Goal: Task Accomplishment & Management: Use online tool/utility

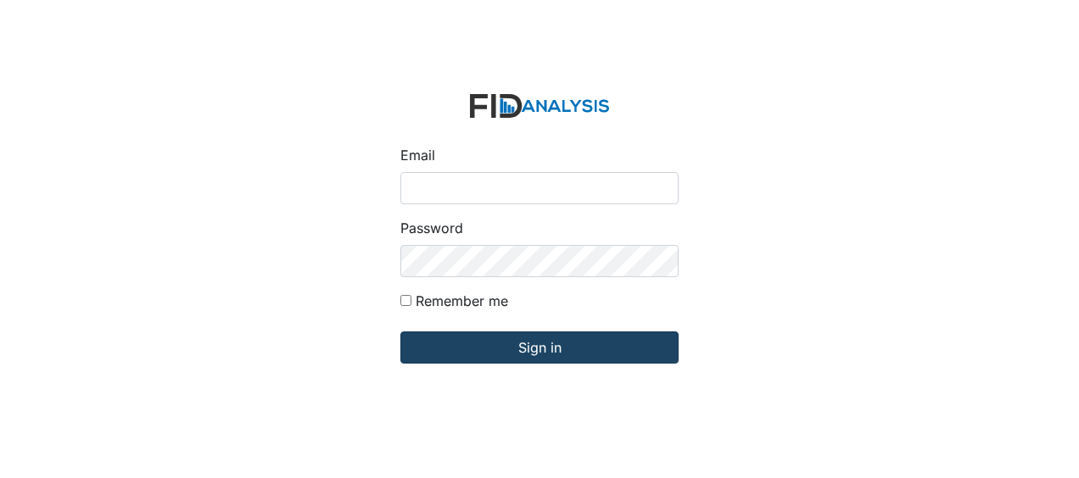
type input "Jbryant@lifeincorporated.com"
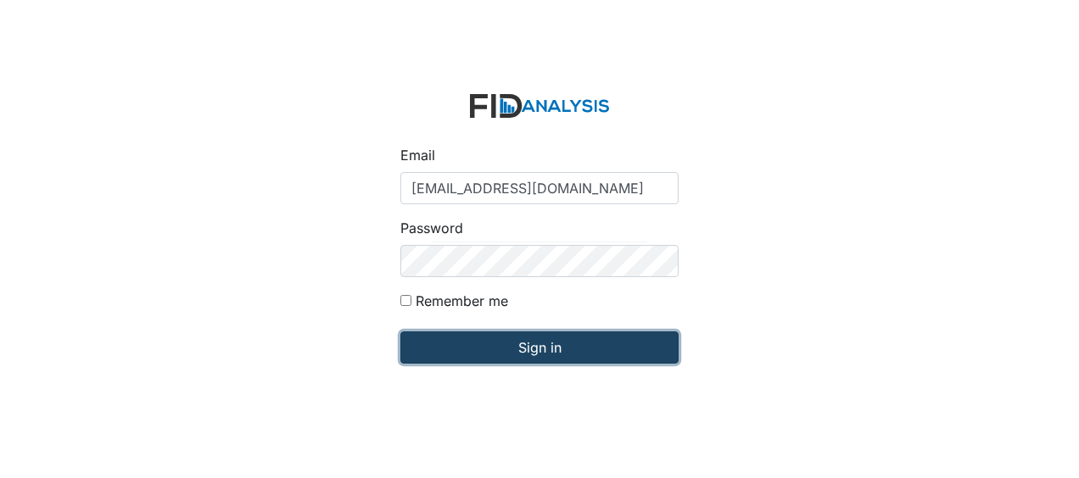
click at [471, 351] on input "Sign in" at bounding box center [539, 348] width 278 height 32
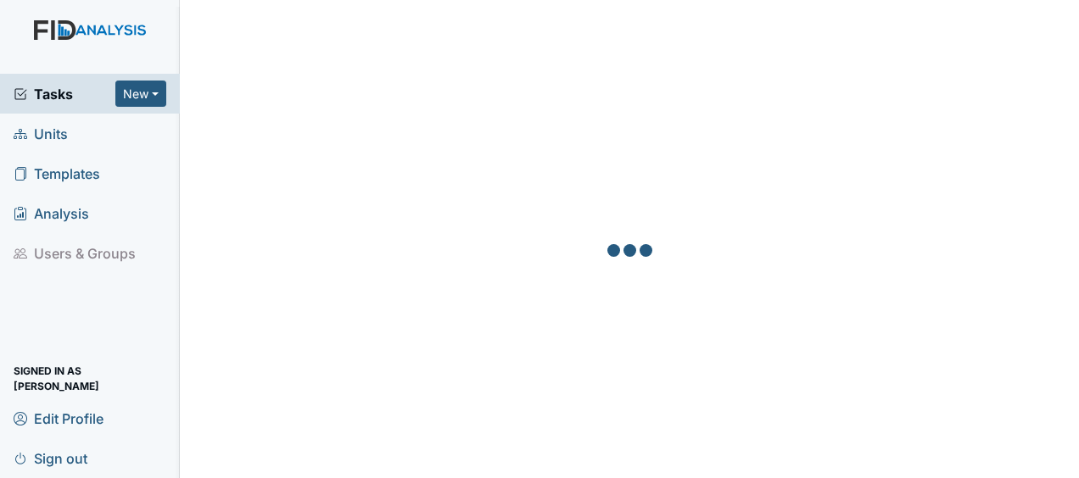
click at [67, 140] on span "Units" at bounding box center [41, 133] width 54 height 26
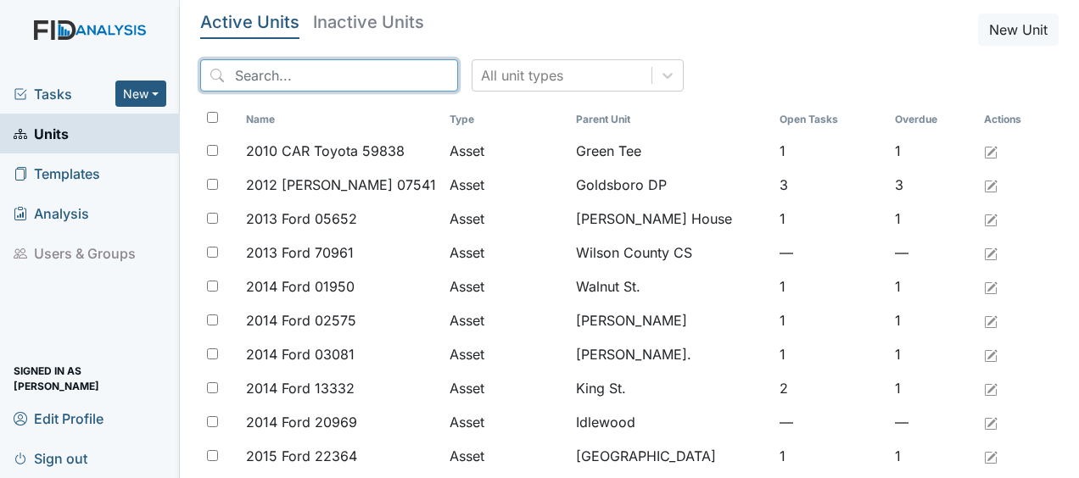
click at [324, 82] on input "search" at bounding box center [329, 75] width 258 height 32
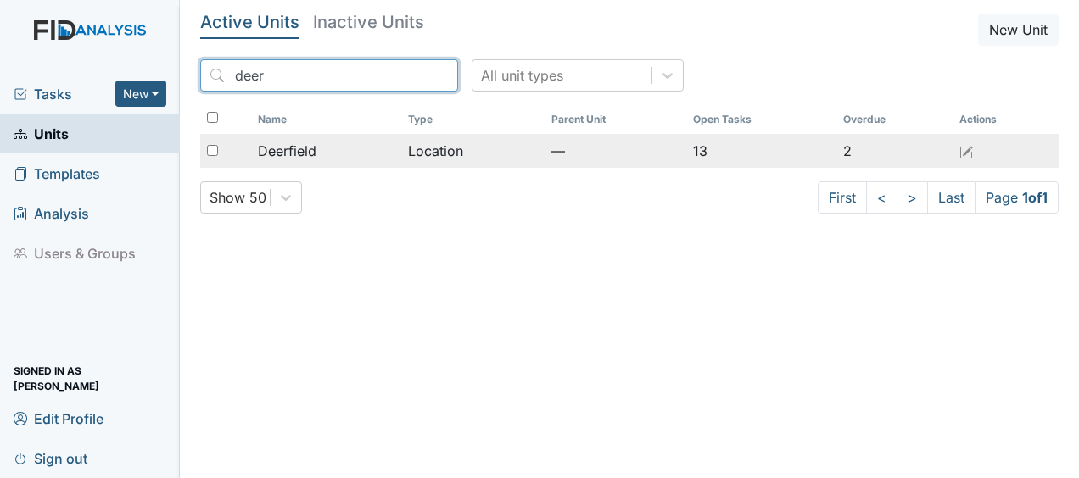
type input "deer"
click at [303, 153] on span "Deerfield" at bounding box center [287, 151] width 59 height 20
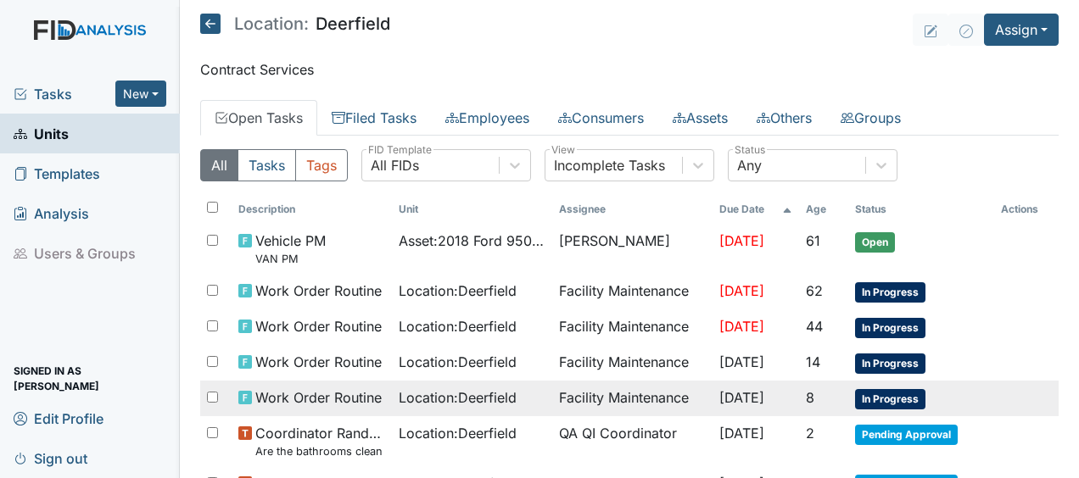
click at [429, 400] on span "Location : [GEOGRAPHIC_DATA]" at bounding box center [458, 398] width 118 height 20
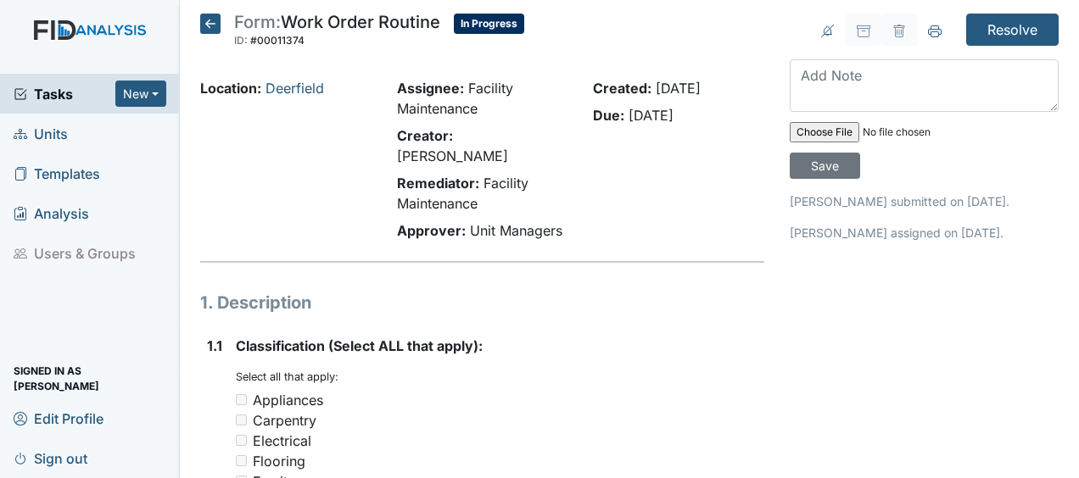
click at [213, 26] on icon at bounding box center [210, 24] width 20 height 20
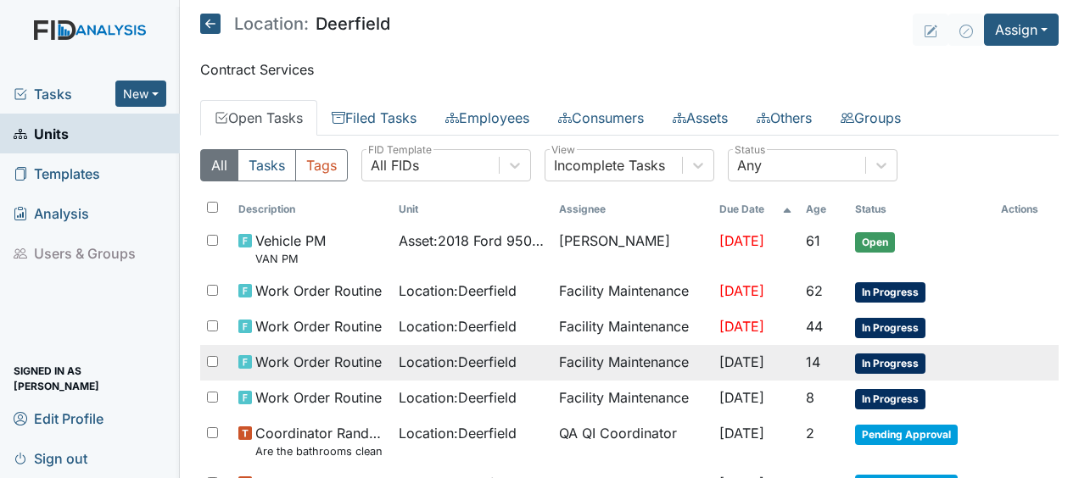
click at [467, 366] on span "Location : Deerfield" at bounding box center [458, 362] width 118 height 20
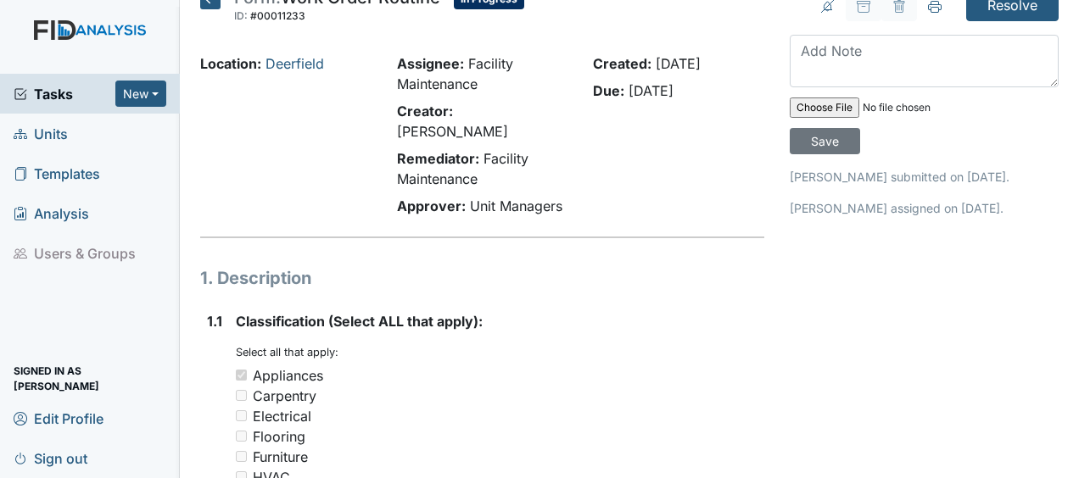
scroll to position [23, 0]
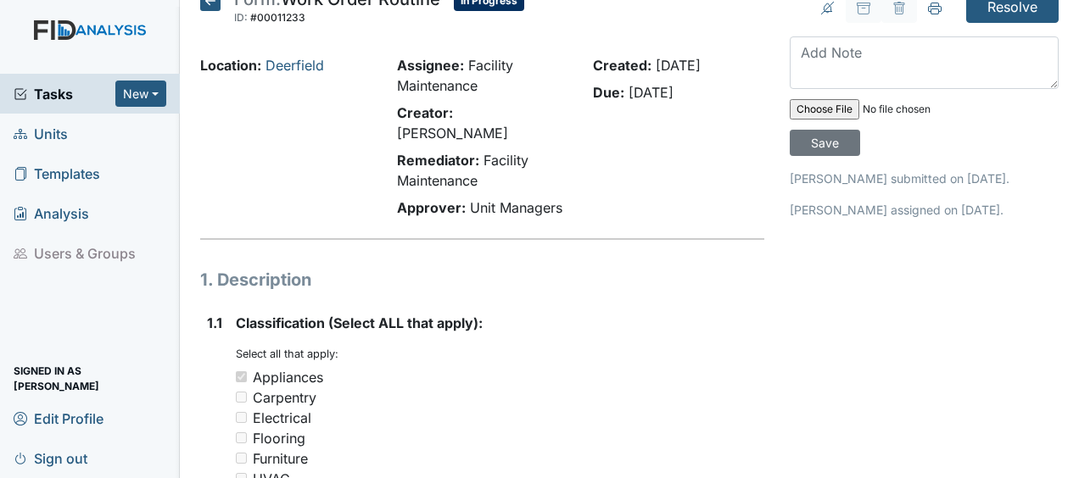
click at [210, 5] on icon at bounding box center [210, 1] width 20 height 20
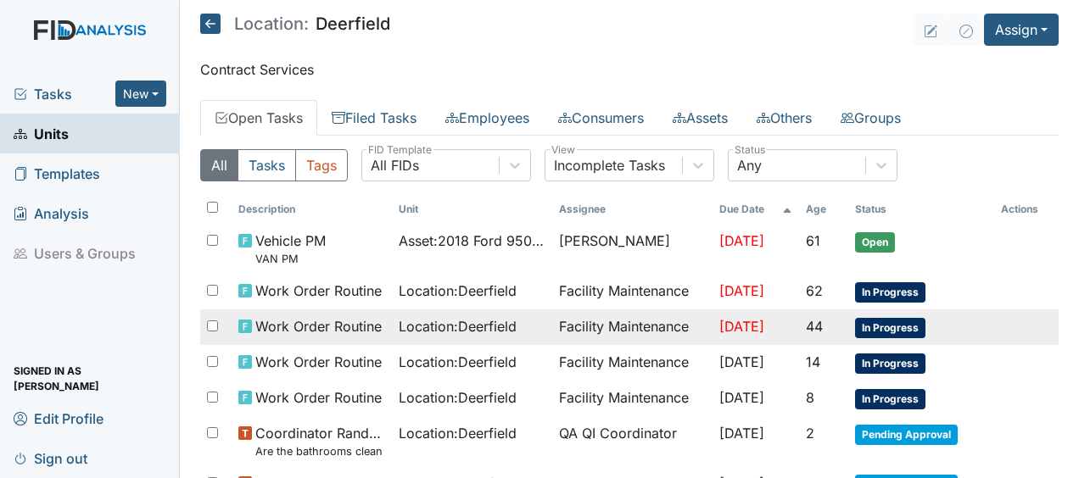
click at [314, 322] on span "Work Order Routine" at bounding box center [318, 326] width 126 height 20
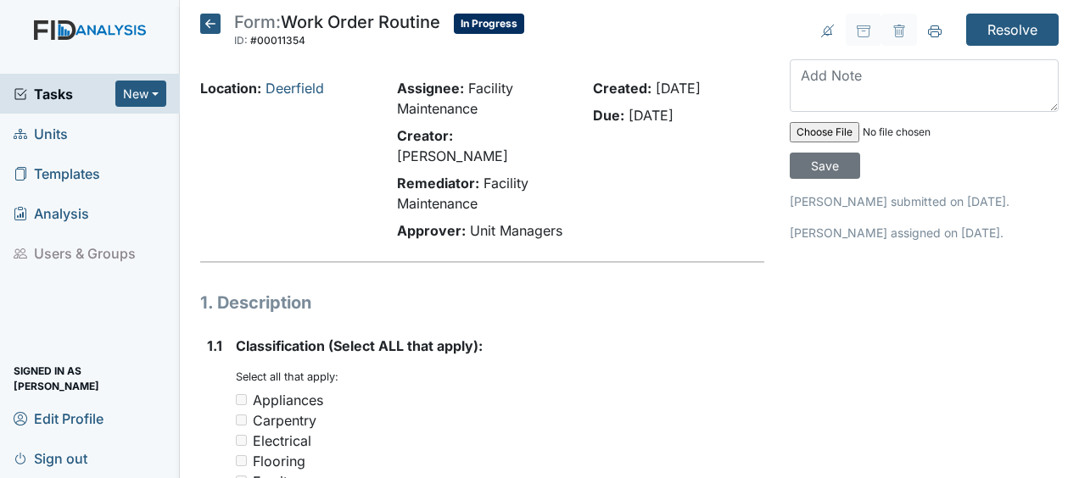
click at [214, 27] on icon at bounding box center [210, 24] width 20 height 20
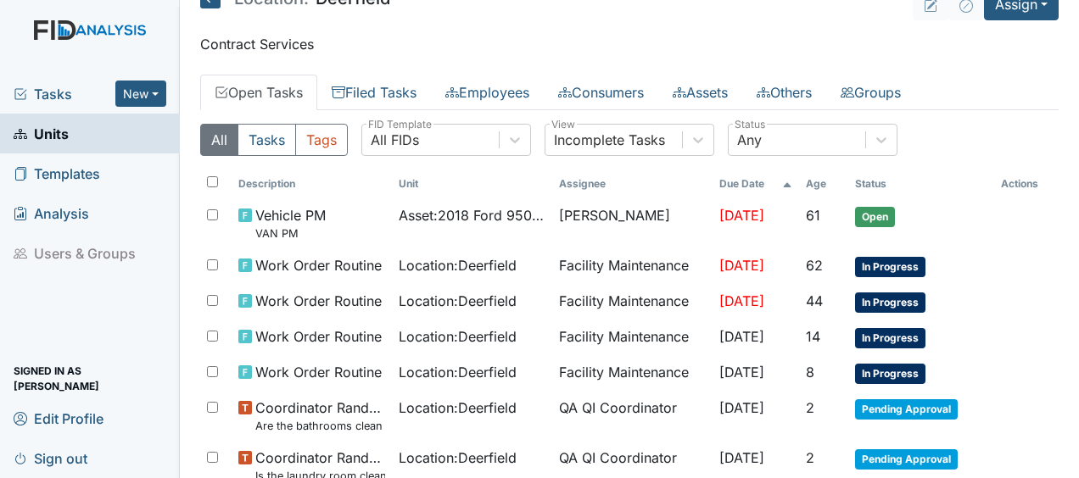
scroll to position [25, 0]
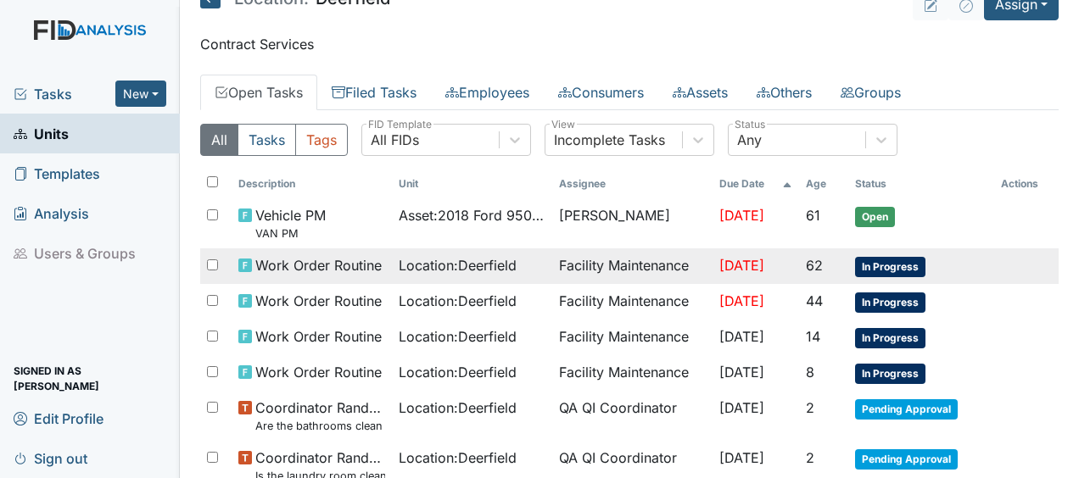
click at [438, 264] on span "Location : Deerfield" at bounding box center [458, 265] width 118 height 20
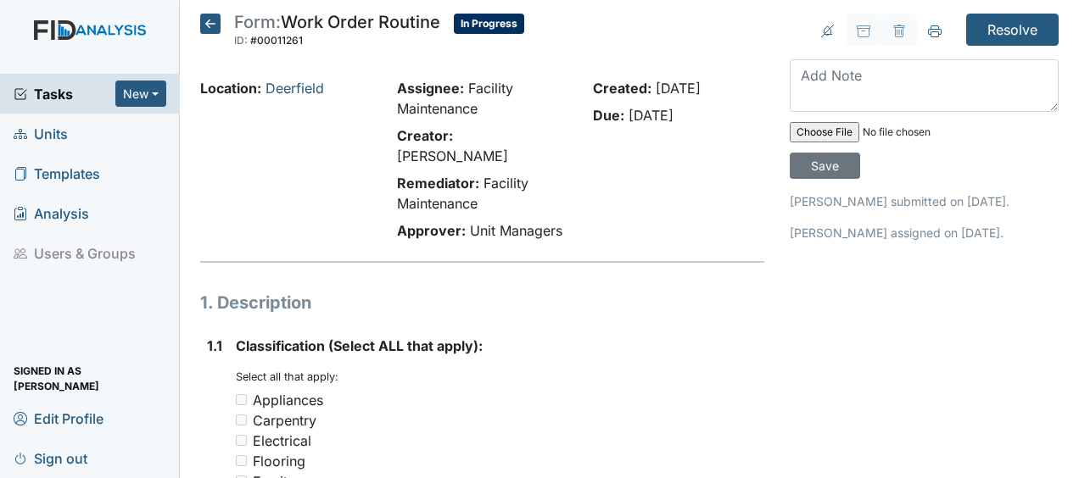
click at [211, 27] on icon at bounding box center [210, 24] width 20 height 20
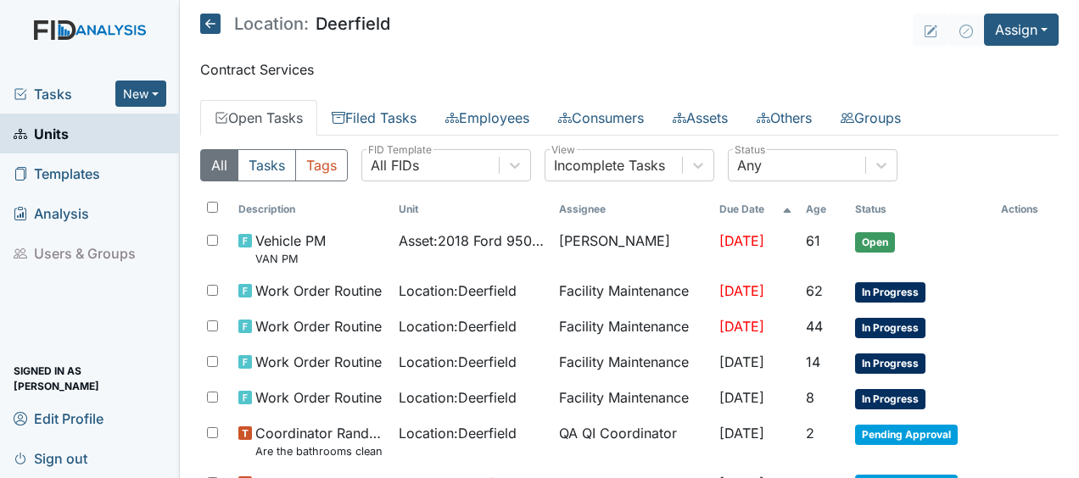
click at [211, 27] on icon at bounding box center [210, 24] width 20 height 20
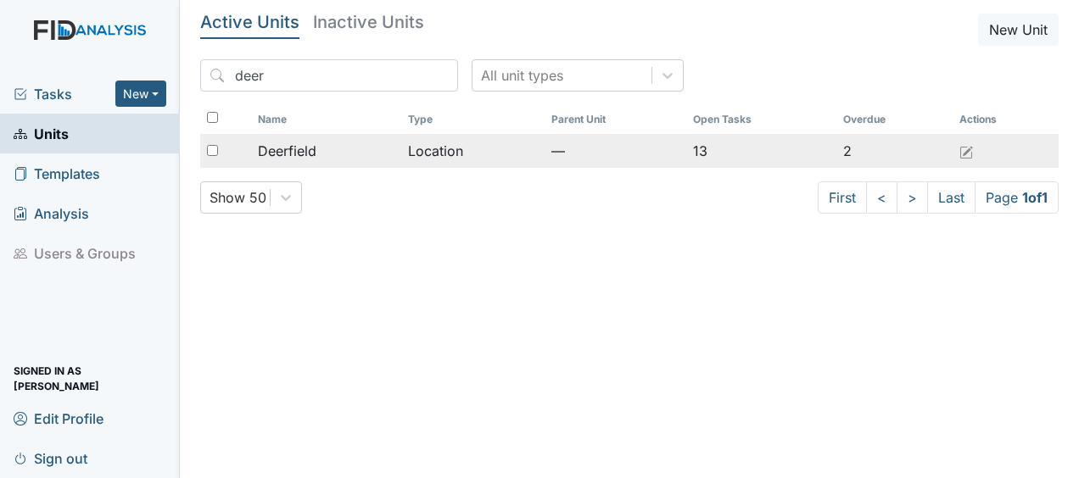
click at [309, 155] on span "Deerfield" at bounding box center [287, 151] width 59 height 20
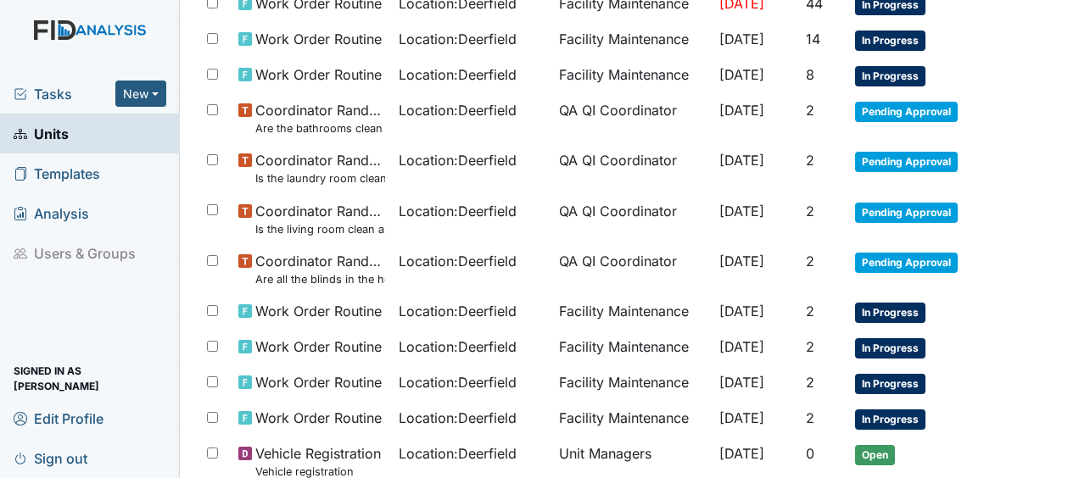
scroll to position [339, 0]
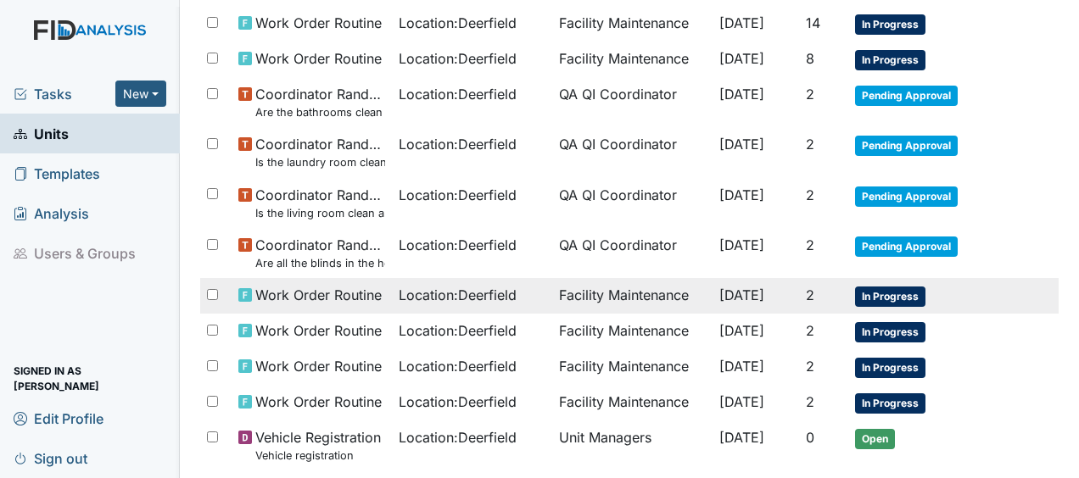
click at [764, 288] on span "Oct 14, 2025" at bounding box center [741, 295] width 45 height 17
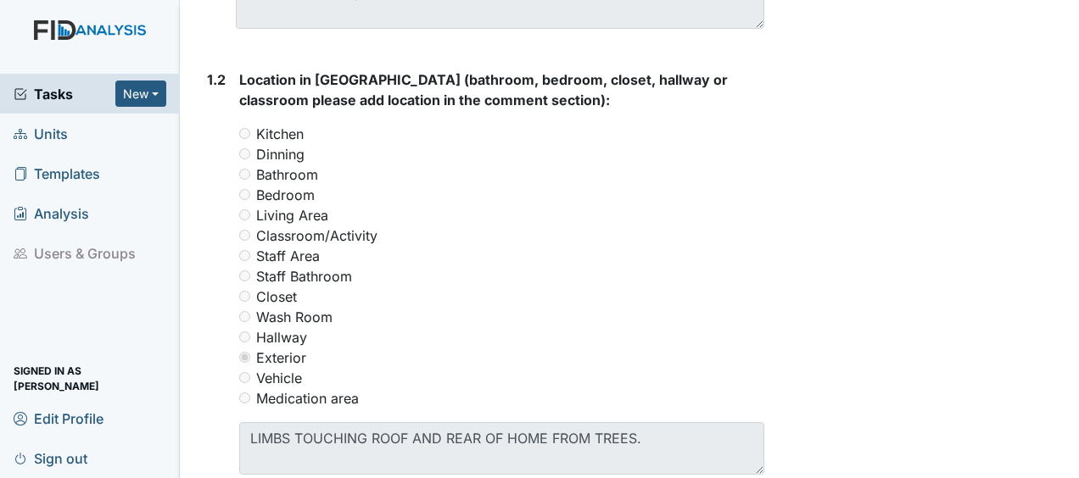
scroll to position [693, 0]
click at [764, 254] on div "Form: Work Order Routine ID: #00011542 In Progress Autosaving... Location: [GEO…" at bounding box center [482, 224] width 590 height 1808
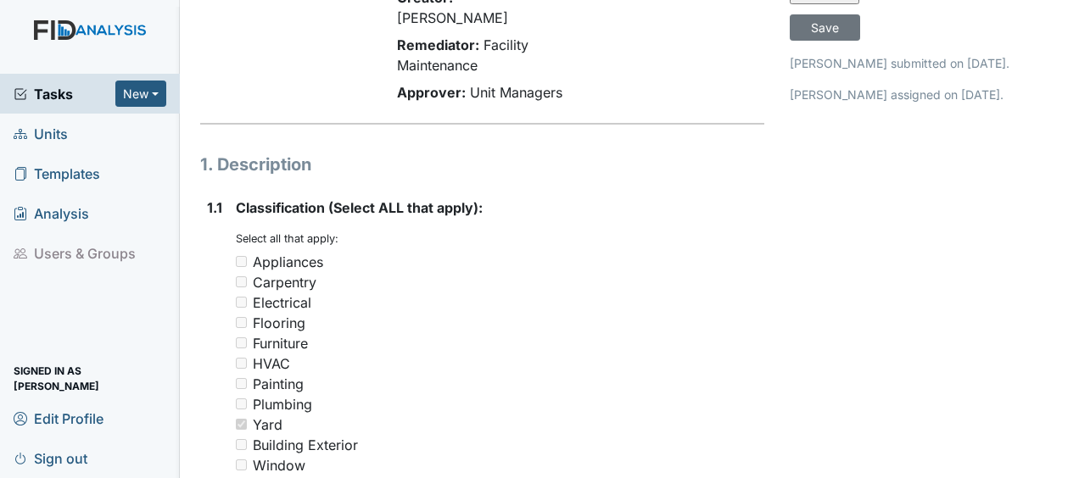
scroll to position [0, 0]
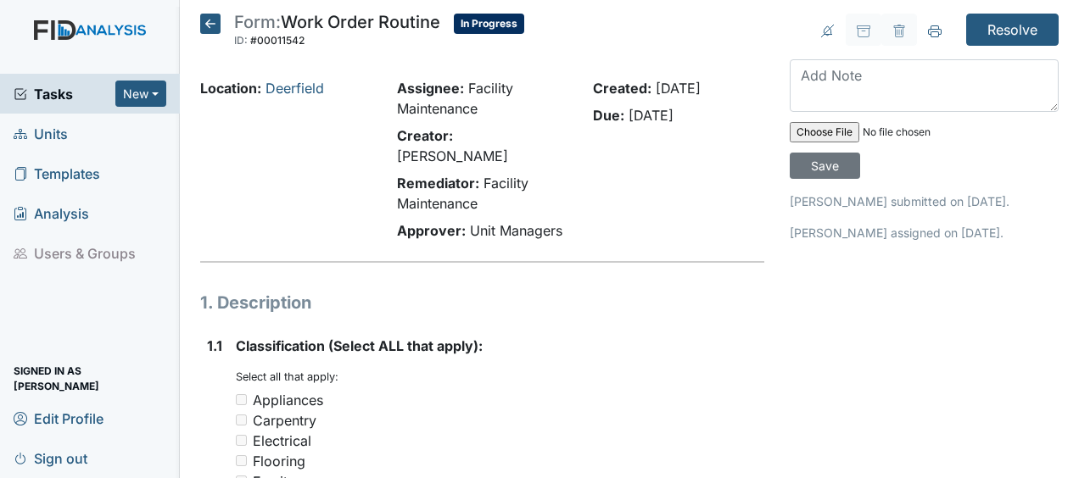
click at [210, 27] on icon at bounding box center [210, 24] width 20 height 20
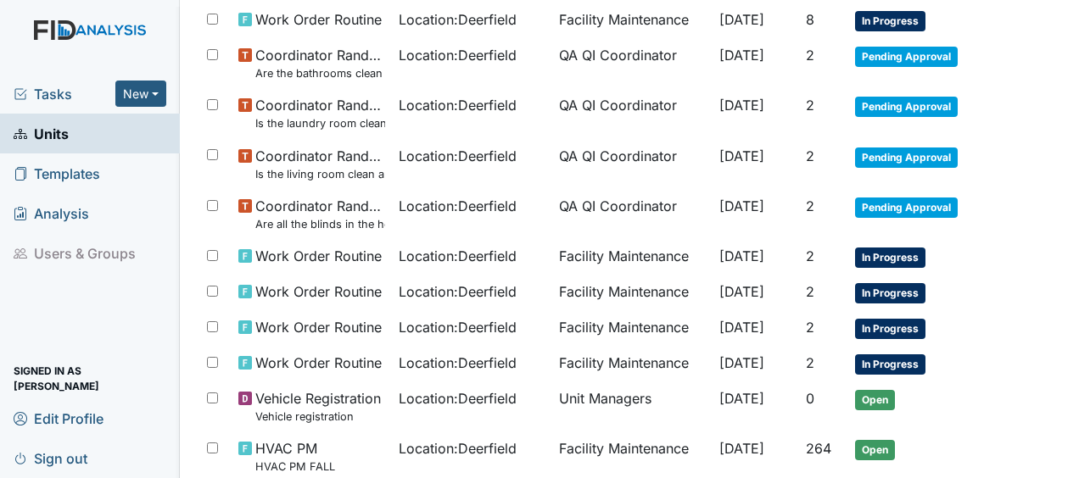
scroll to position [380, 0]
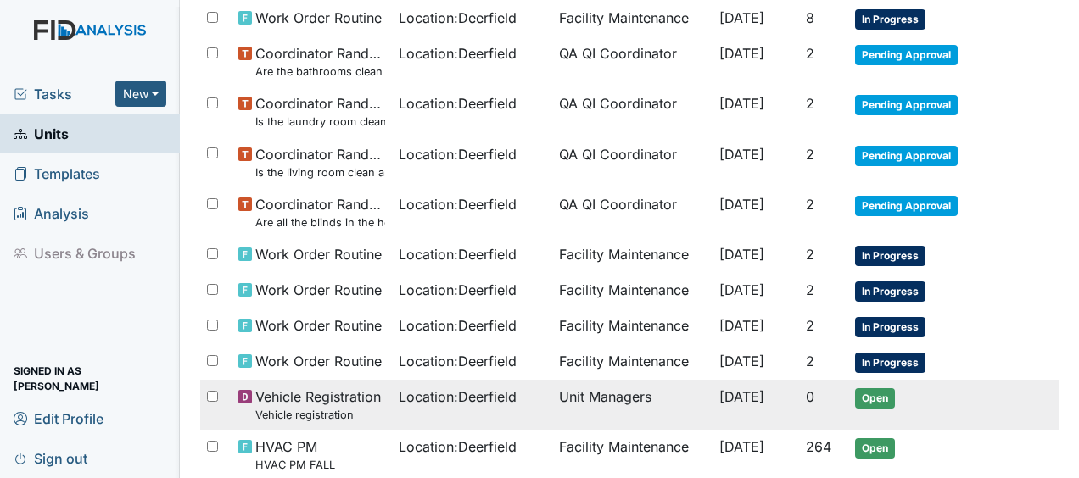
click at [738, 390] on span "[DATE]" at bounding box center [741, 397] width 45 height 17
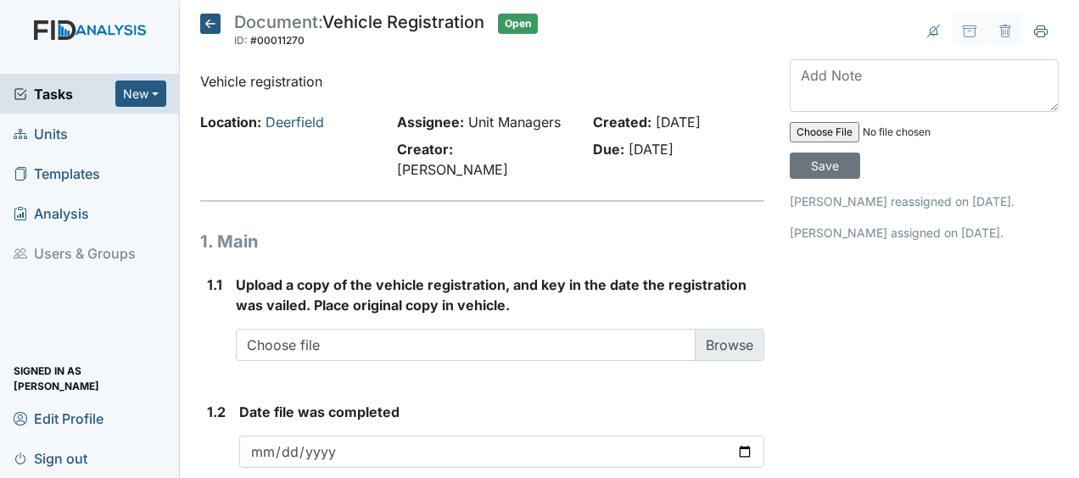
click at [207, 27] on icon at bounding box center [210, 24] width 20 height 20
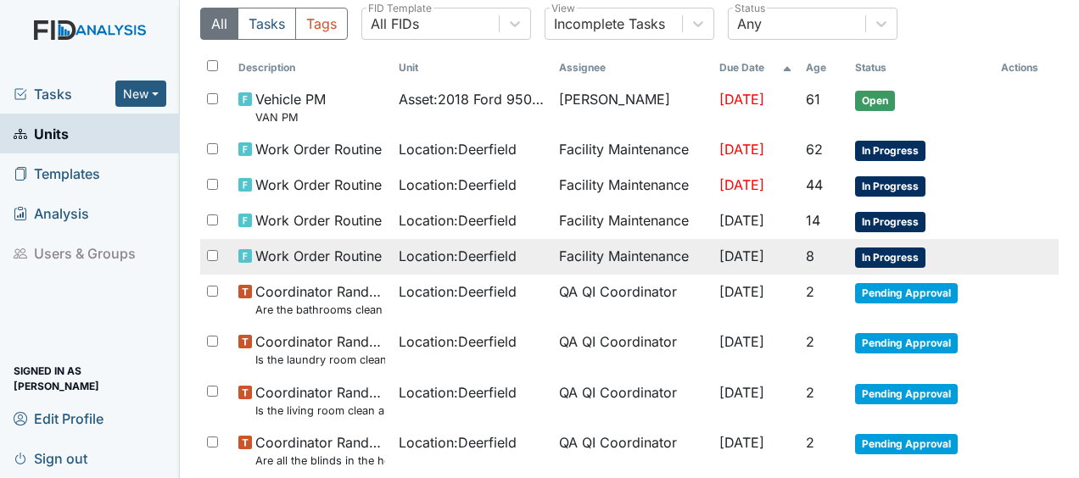
scroll to position [143, 0]
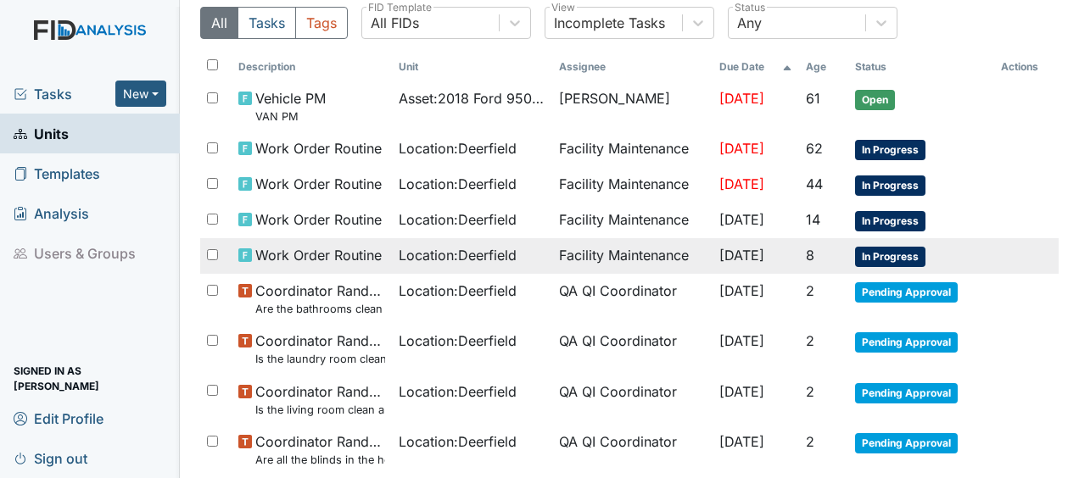
click at [277, 253] on span "Work Order Routine" at bounding box center [318, 255] width 126 height 20
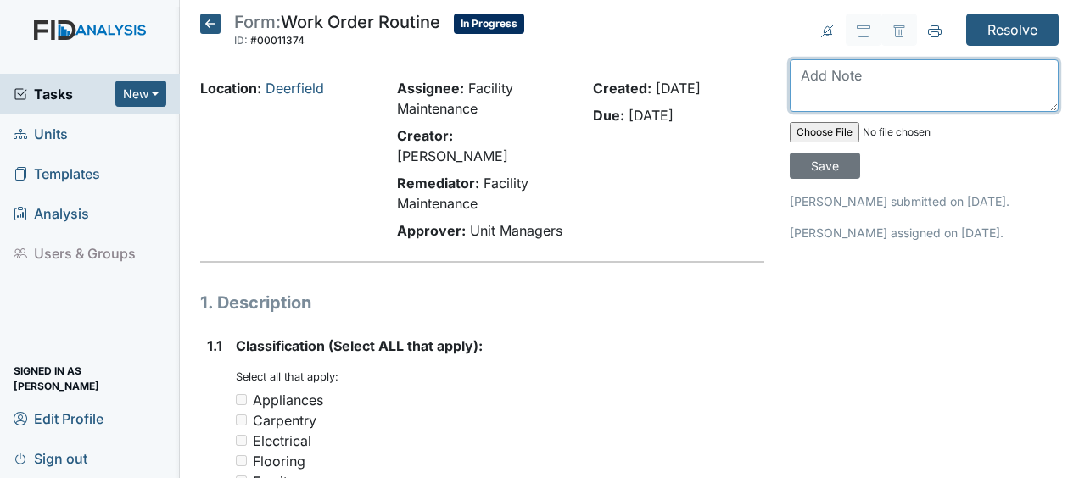
click at [808, 78] on textarea at bounding box center [924, 85] width 269 height 53
type textarea "adjusted thermostat reading 113 degrees JB"
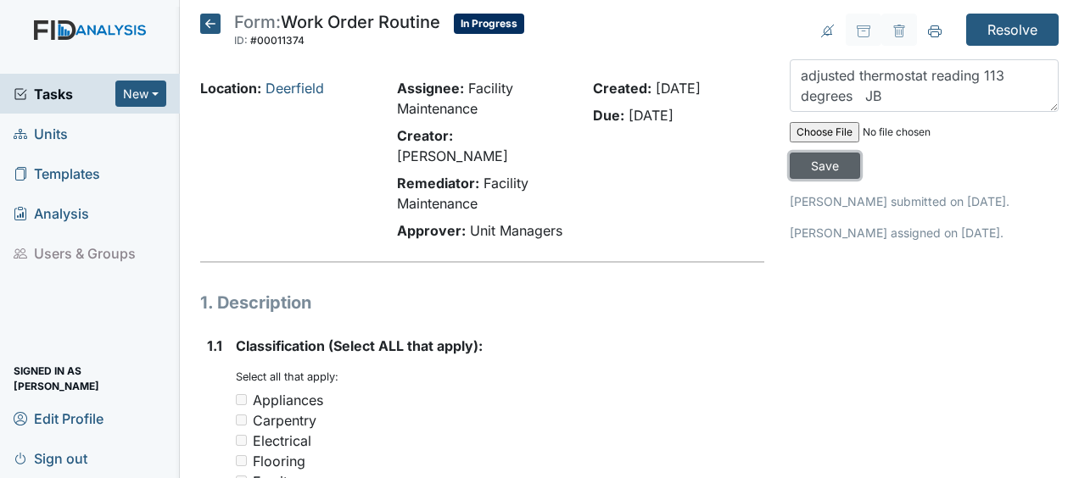
click at [820, 163] on input "Save" at bounding box center [825, 166] width 70 height 26
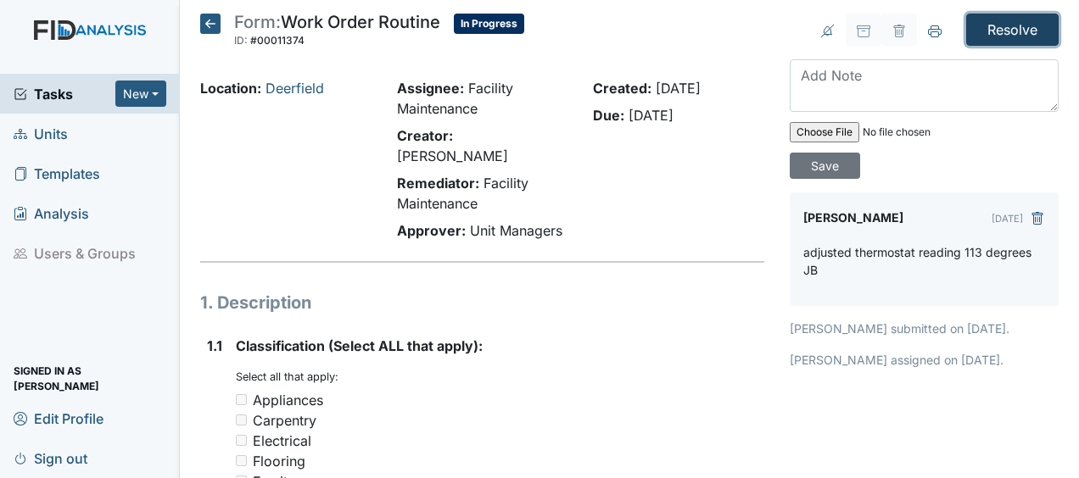
click at [1007, 31] on input "Resolve" at bounding box center [1012, 30] width 92 height 32
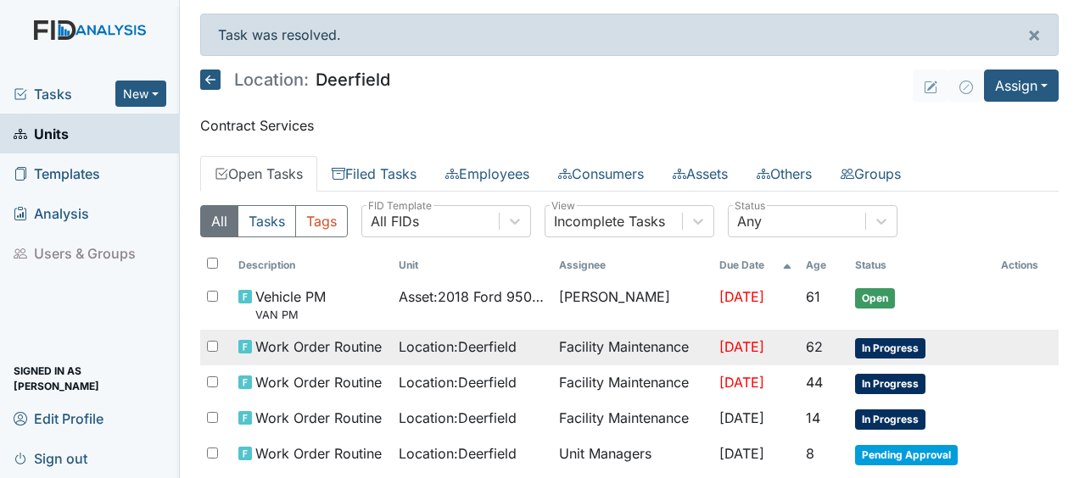
click at [600, 352] on td "Facility Maintenance" at bounding box center [632, 348] width 160 height 36
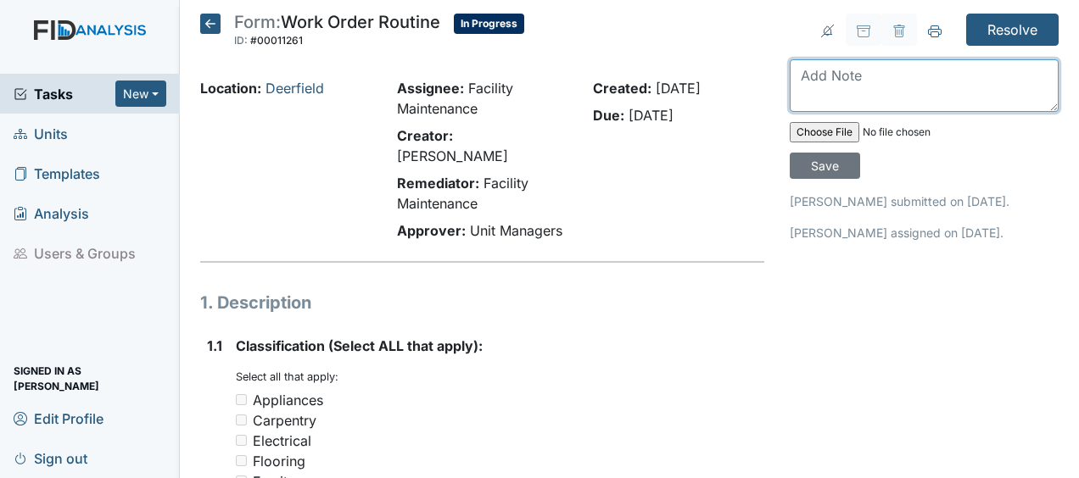
click at [794, 81] on textarea at bounding box center [924, 85] width 269 height 53
click at [899, 76] on textarea "lights have globe" at bounding box center [924, 85] width 269 height 53
type textarea "lights have globes JB"
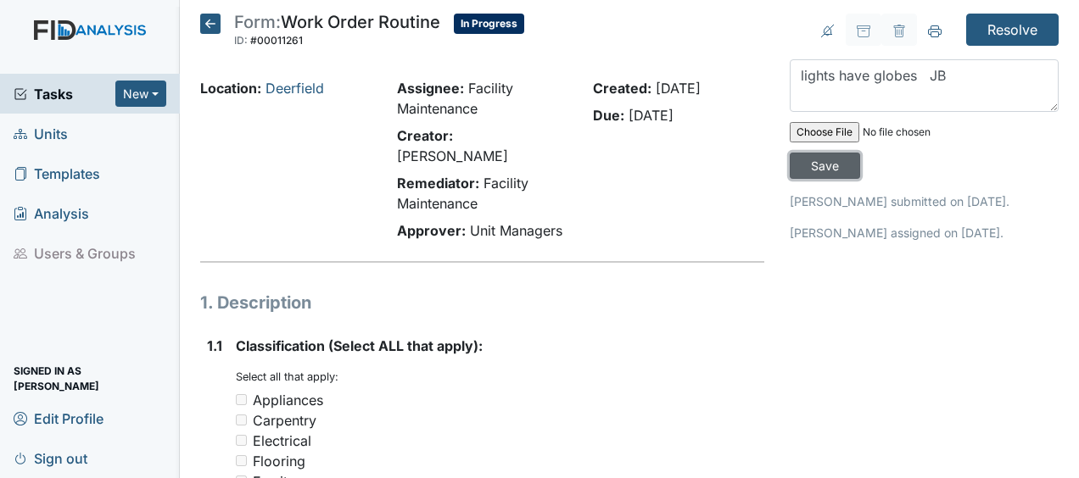
click at [812, 170] on input "Save" at bounding box center [825, 166] width 70 height 26
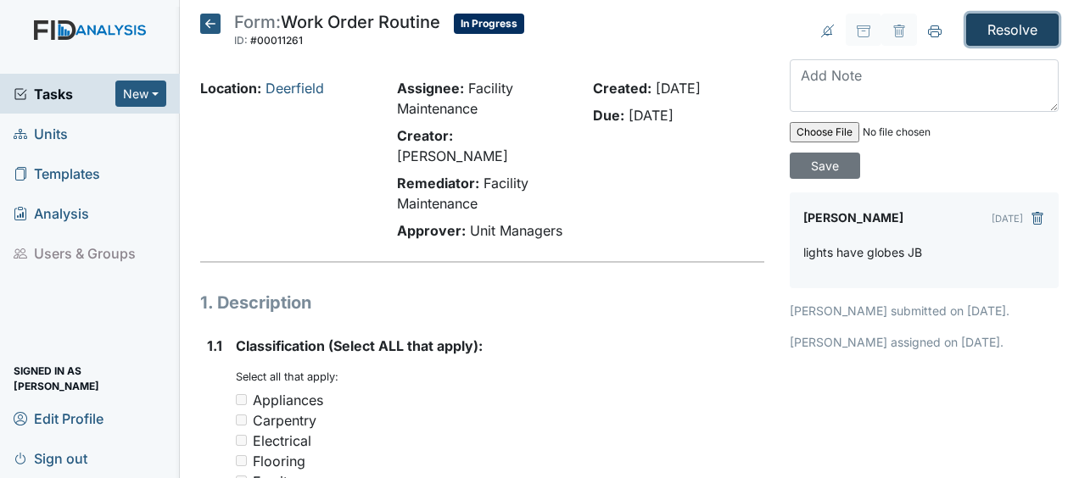
click at [986, 31] on input "Resolve" at bounding box center [1012, 30] width 92 height 32
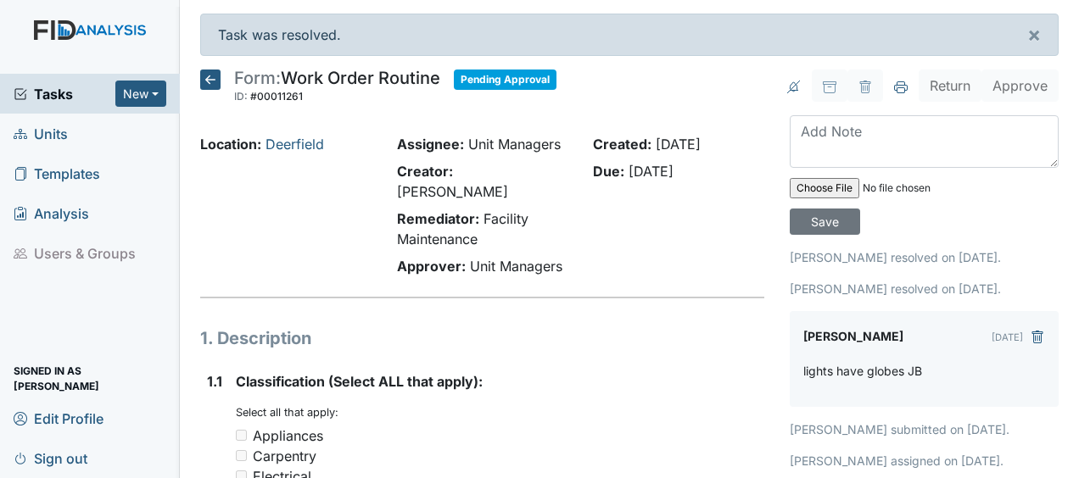
click at [214, 74] on icon at bounding box center [210, 80] width 20 height 20
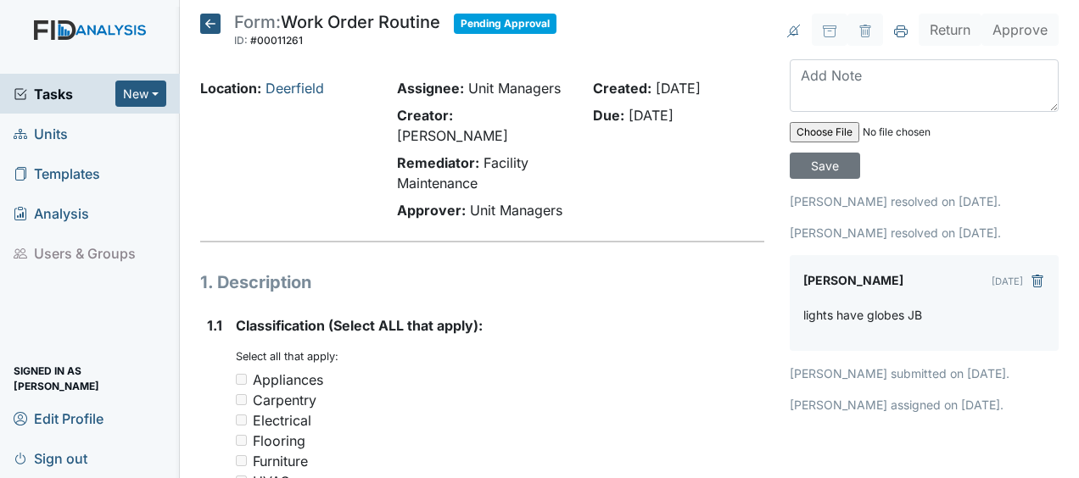
click at [207, 26] on icon at bounding box center [210, 24] width 20 height 20
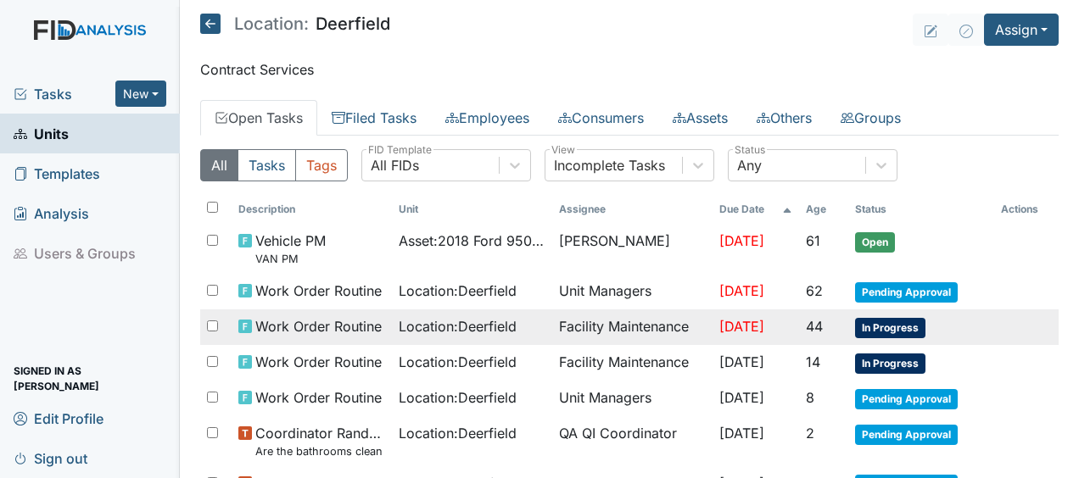
click at [350, 321] on span "Work Order Routine" at bounding box center [318, 326] width 126 height 20
click at [399, 324] on span "Location : Deerfield" at bounding box center [458, 326] width 118 height 20
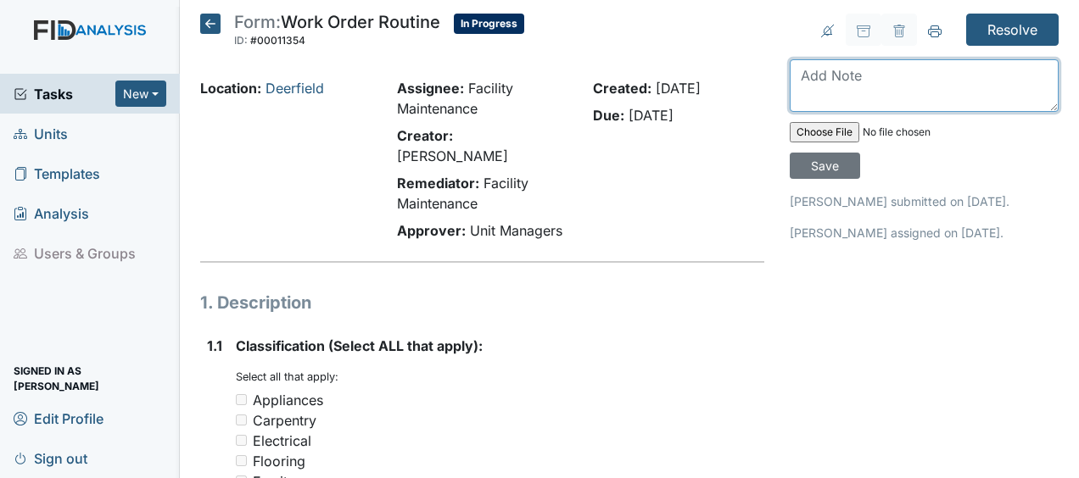
click at [801, 81] on textarea at bounding box center [924, 85] width 269 height 53
type textarea "replaced fluid master JB"
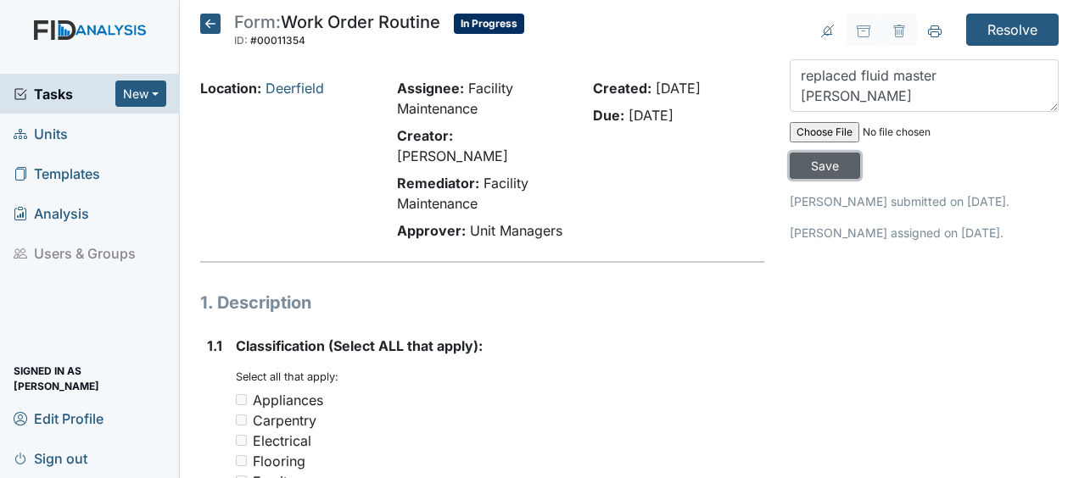
click at [818, 168] on input "Save" at bounding box center [825, 166] width 70 height 26
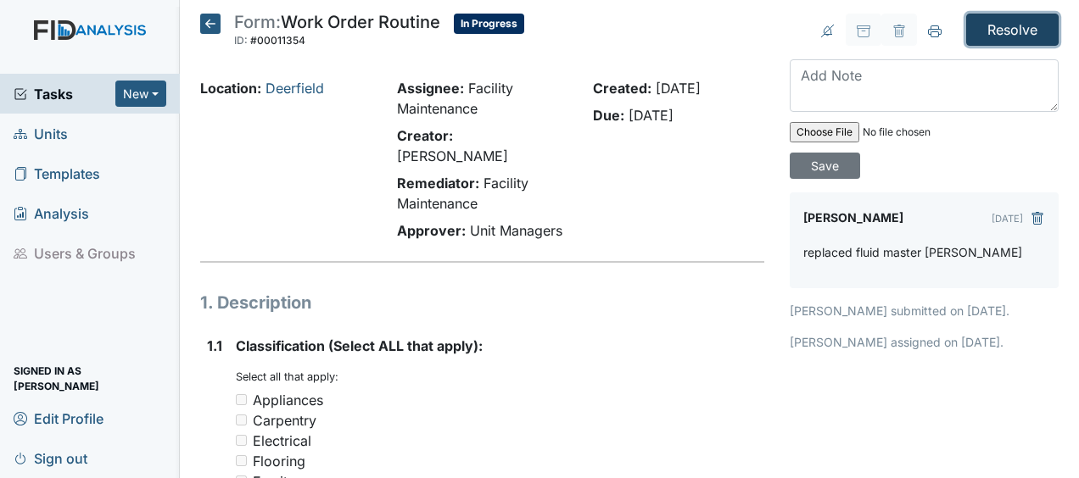
click at [1011, 34] on input "Resolve" at bounding box center [1012, 30] width 92 height 32
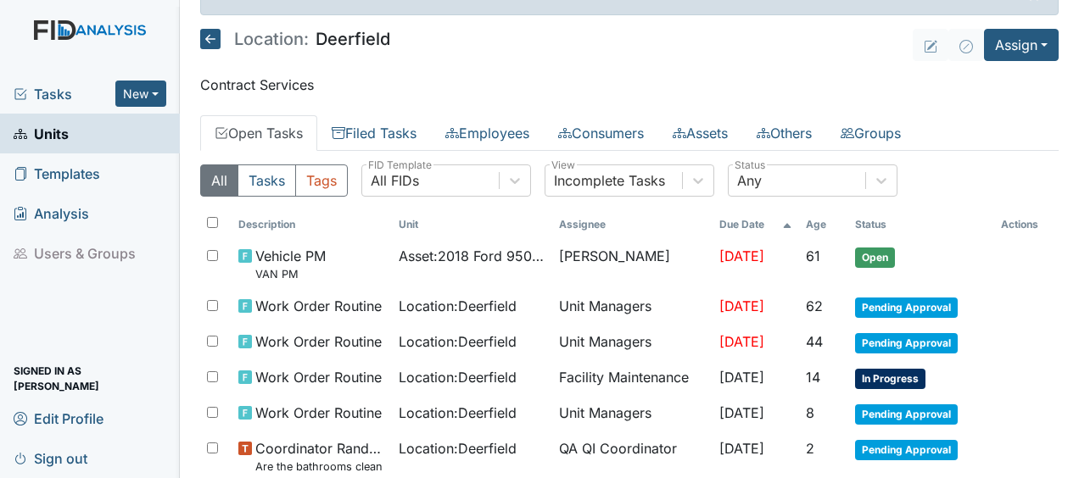
scroll to position [42, 0]
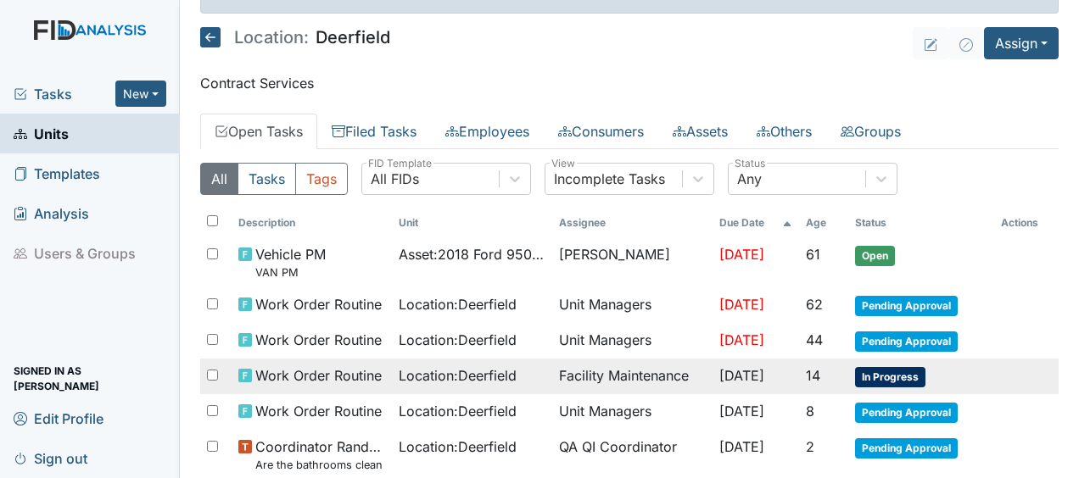
click at [908, 373] on span "In Progress" at bounding box center [890, 377] width 70 height 20
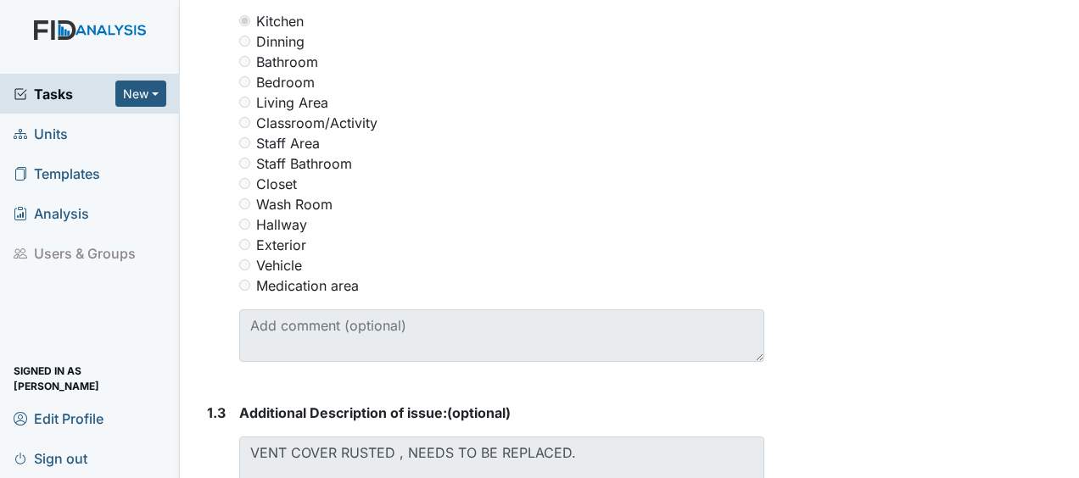
scroll to position [807, 0]
click at [859, 248] on div "Resolve Archive Task × Are you sure you want to archive this task? It will appe…" at bounding box center [924, 111] width 294 height 1808
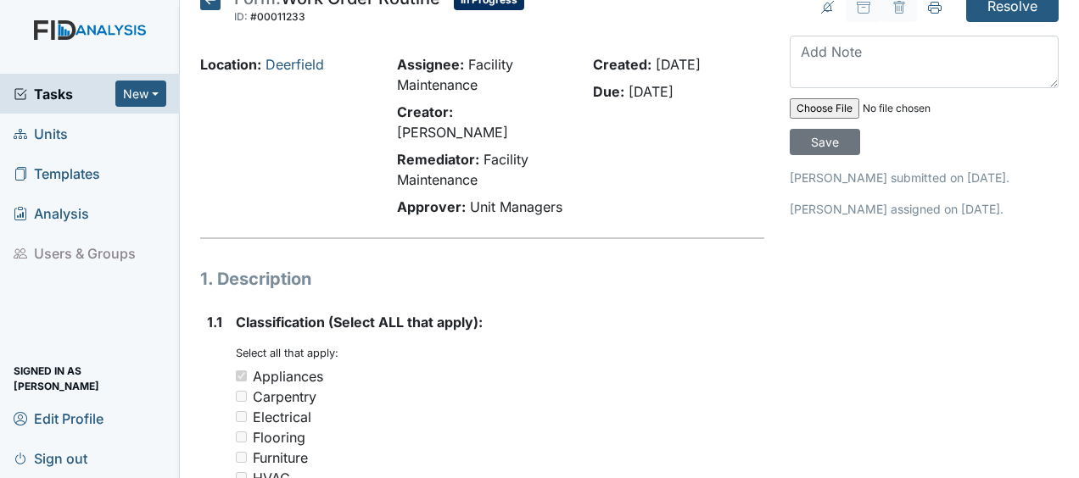
scroll to position [0, 0]
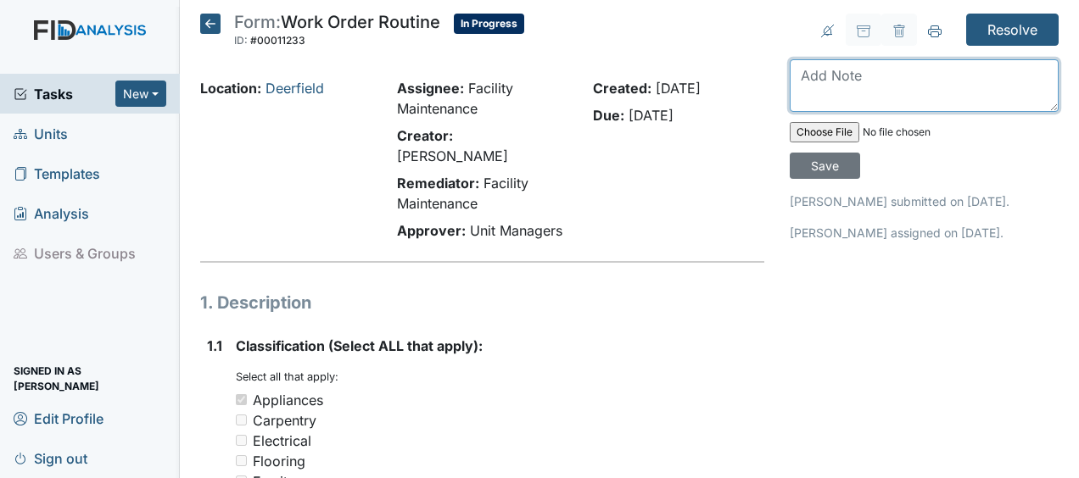
click at [796, 80] on textarea at bounding box center [924, 85] width 269 height 53
type textarea "painted vent cover JB"
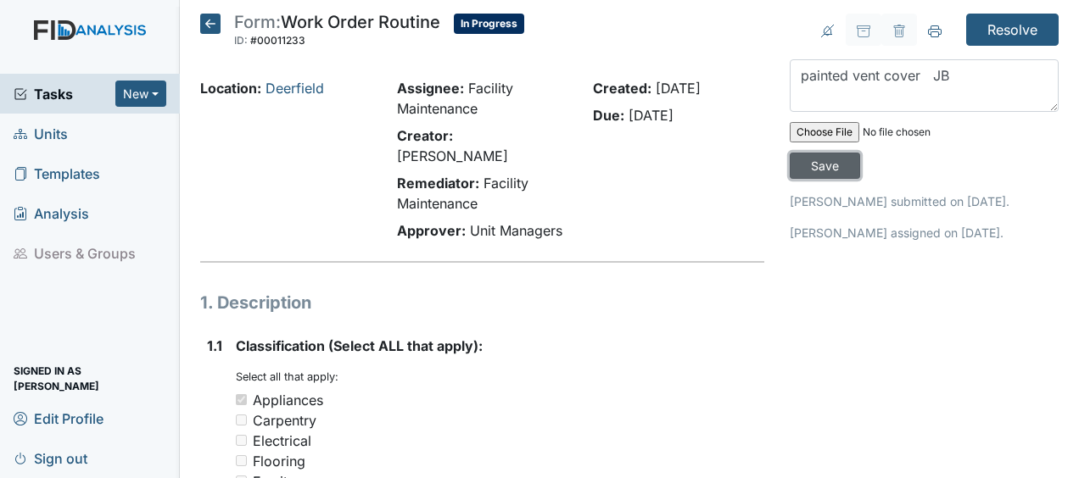
click at [816, 166] on input "Save" at bounding box center [825, 166] width 70 height 26
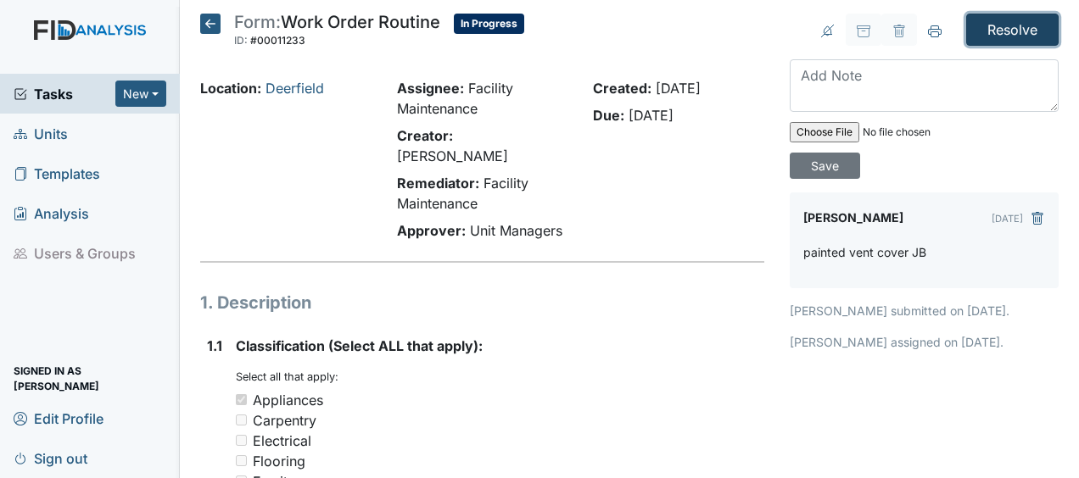
click at [988, 30] on input "Resolve" at bounding box center [1012, 30] width 92 height 32
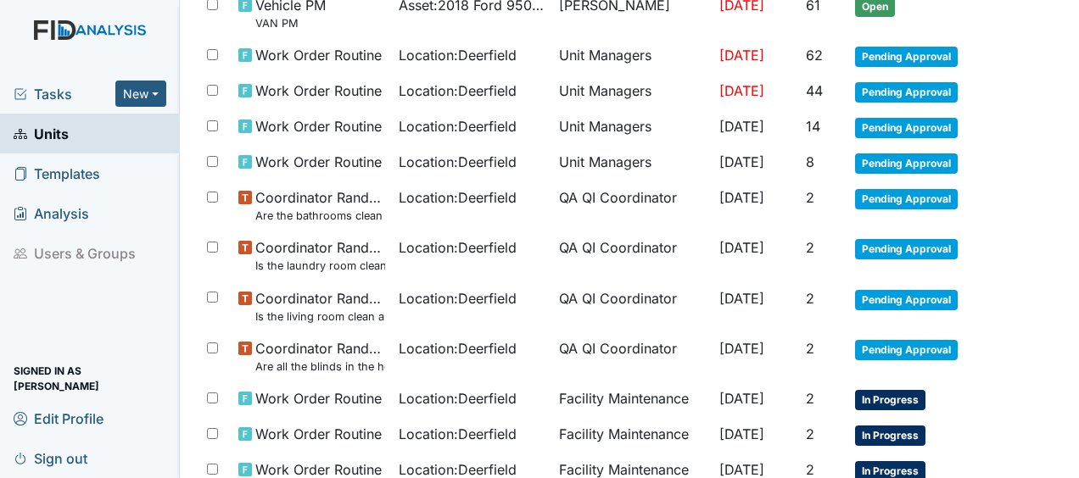
scroll to position [382, 0]
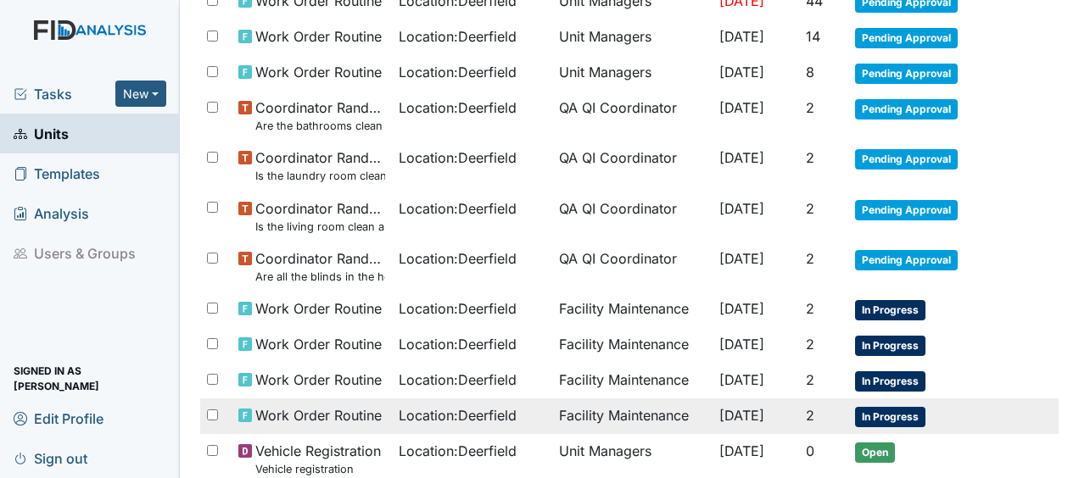
click at [611, 412] on td "Facility Maintenance" at bounding box center [632, 417] width 160 height 36
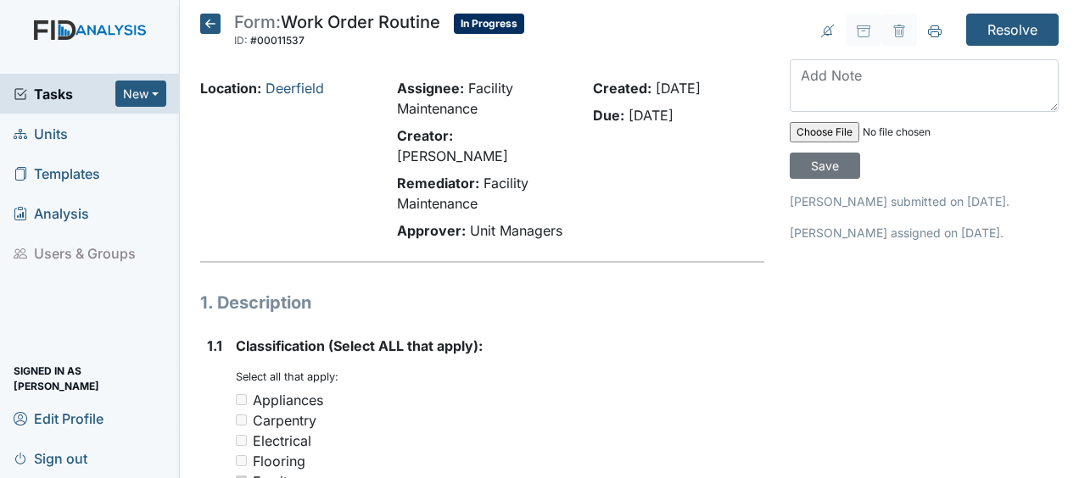
click at [205, 24] on icon at bounding box center [210, 24] width 20 height 20
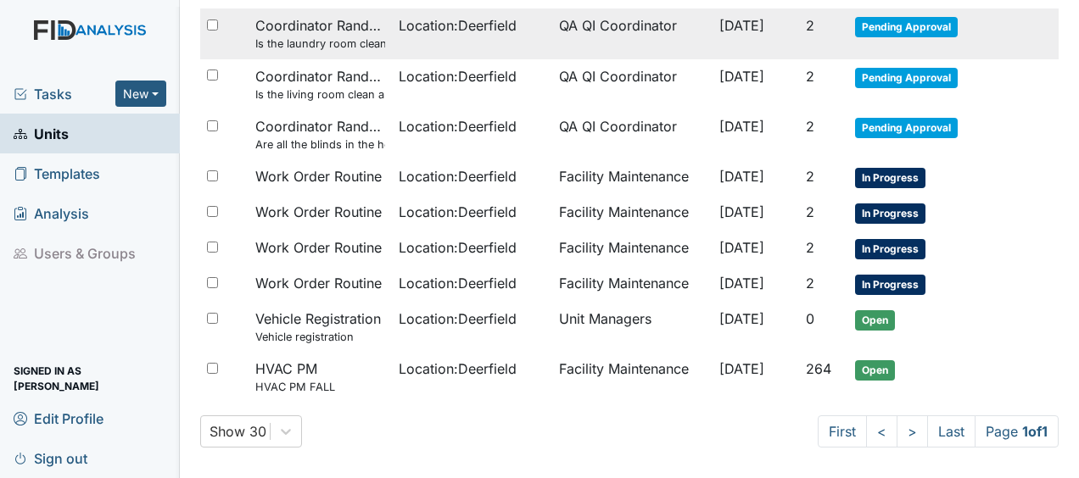
scroll to position [462, 0]
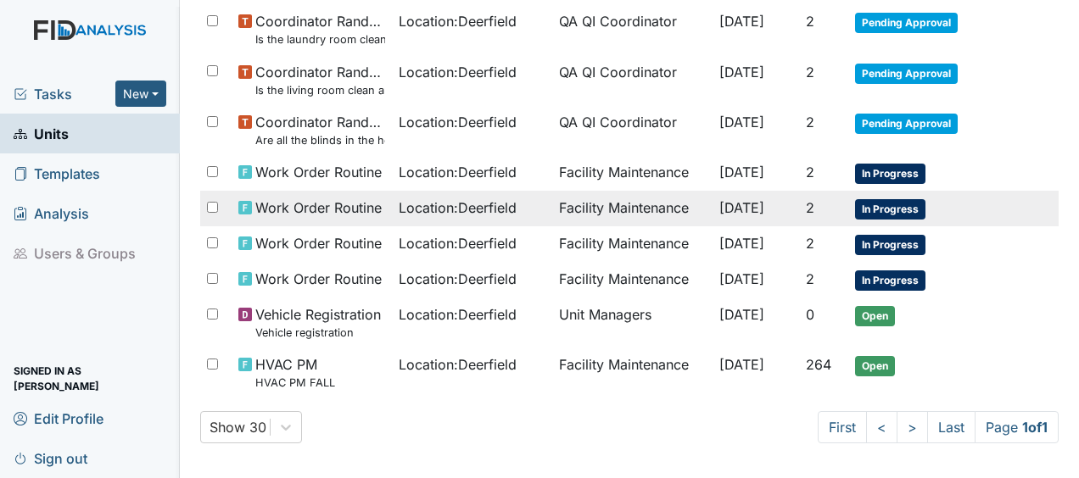
click at [336, 199] on span "Work Order Routine" at bounding box center [318, 208] width 126 height 20
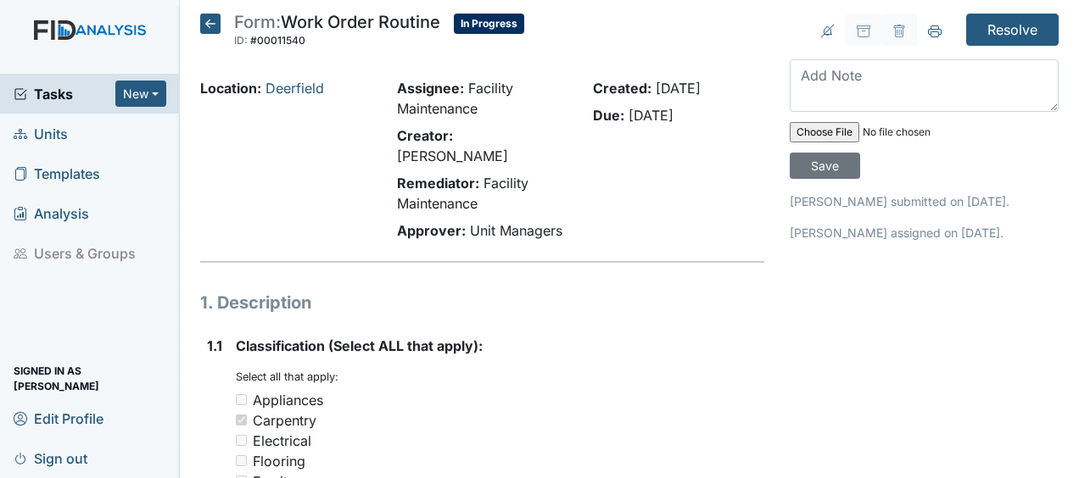
click at [211, 22] on icon at bounding box center [210, 24] width 20 height 20
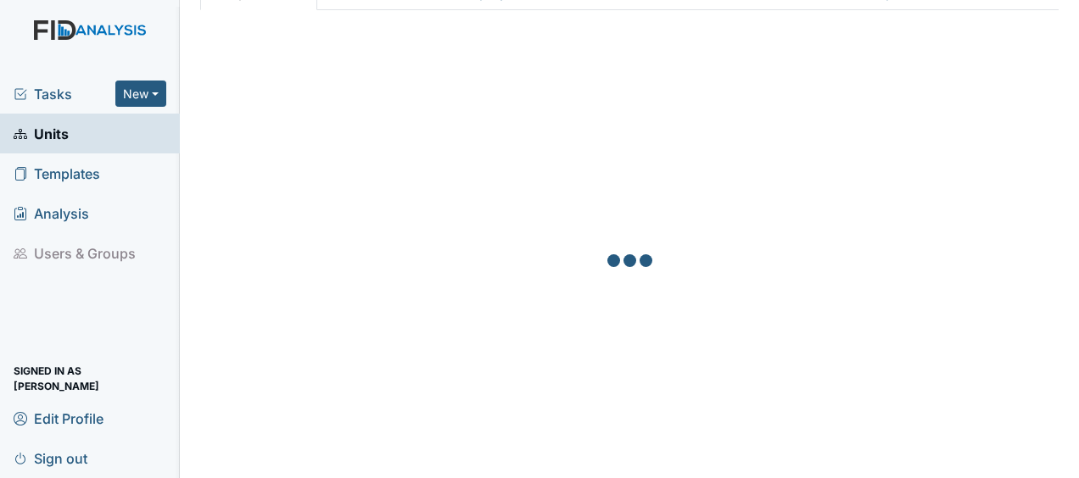
scroll to position [129, 0]
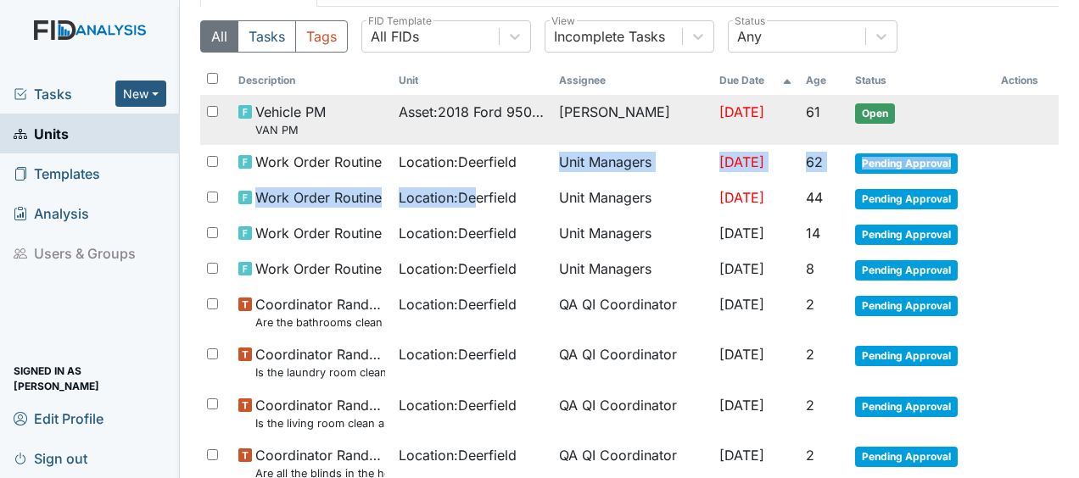
drag, startPoint x: 473, startPoint y: 202, endPoint x: 517, endPoint y: 139, distance: 76.2
click at [516, 141] on tbody "Vehicle PM VAN PM Asset : 2018 Ford 95041 James Bryant Aug 7, 2025 61 Open Work…" at bounding box center [629, 413] width 859 height 636
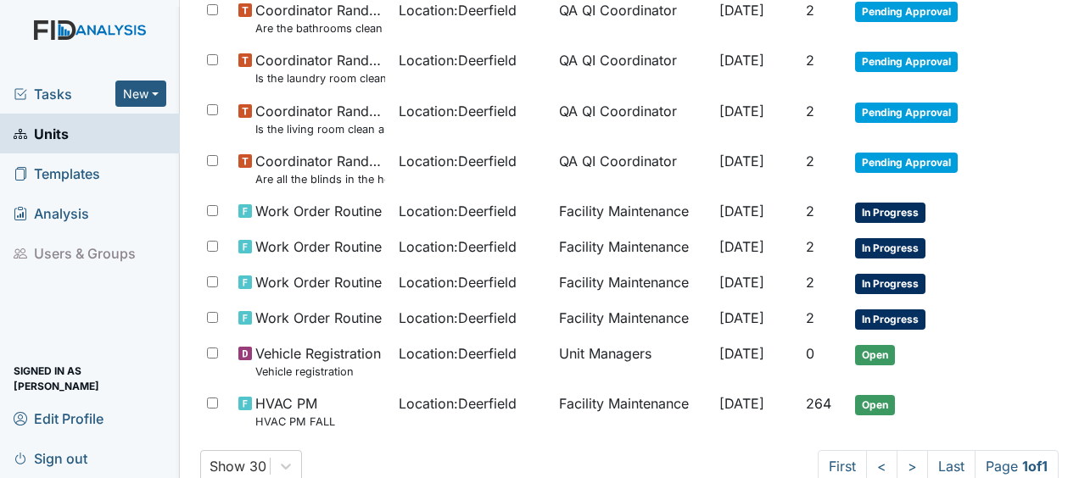
scroll to position [424, 0]
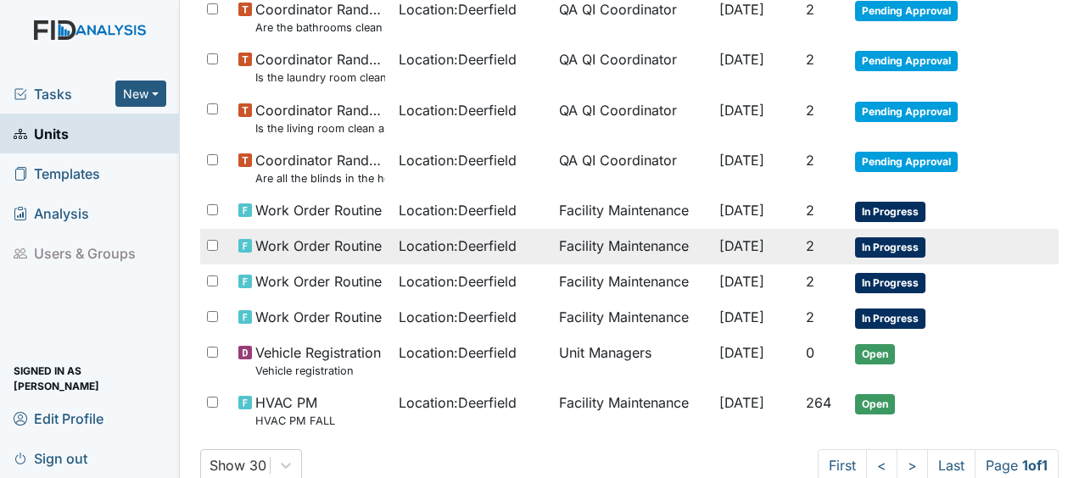
click at [404, 246] on span "Location : Deerfield" at bounding box center [458, 246] width 118 height 20
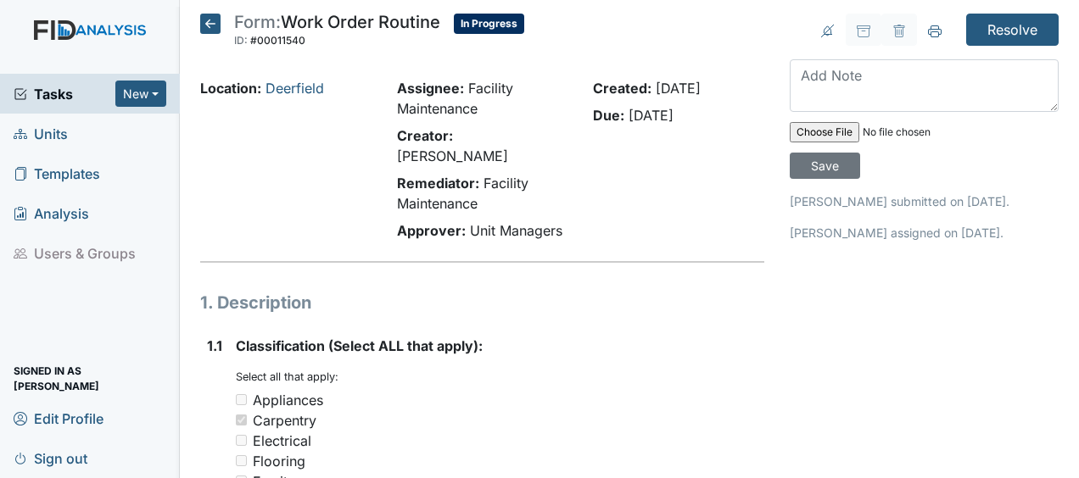
click at [214, 25] on icon at bounding box center [210, 24] width 20 height 20
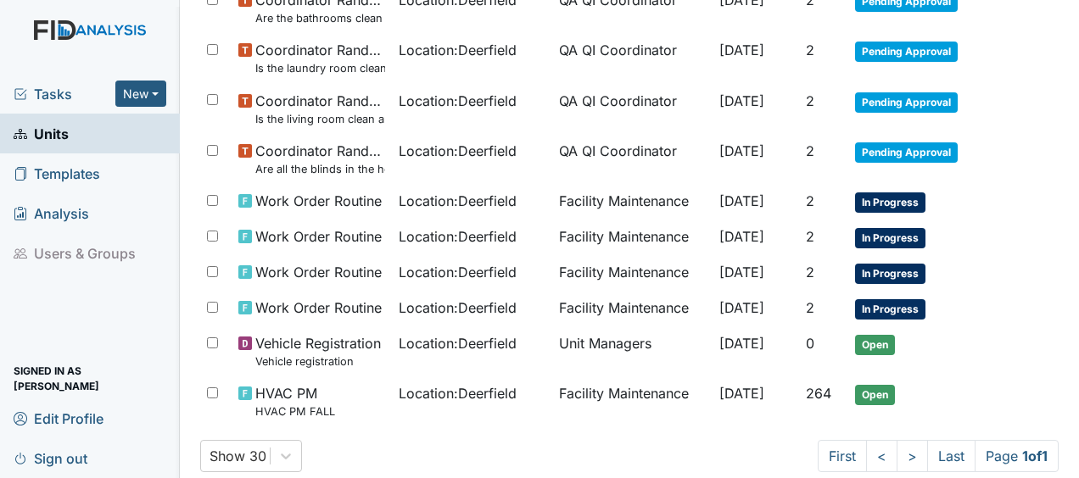
scroll to position [462, 0]
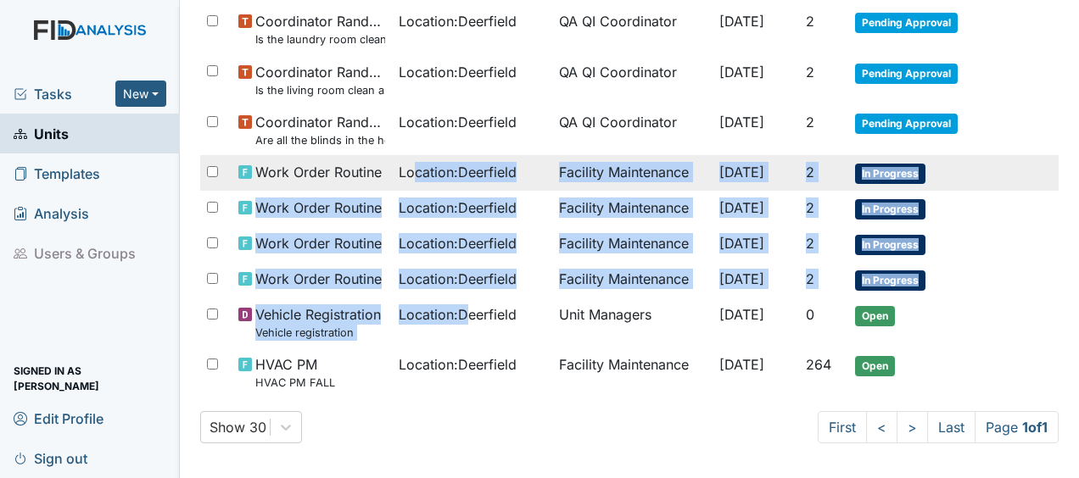
drag, startPoint x: 460, startPoint y: 309, endPoint x: 406, endPoint y: 173, distance: 145.9
click at [406, 173] on tbody "Vehicle PM VAN PM Asset : 2018 Ford 95041 [PERSON_NAME] [DATE] 61 Open Work Ord…" at bounding box center [629, 80] width 859 height 636
click at [406, 173] on span "Location : [GEOGRAPHIC_DATA]" at bounding box center [458, 172] width 118 height 20
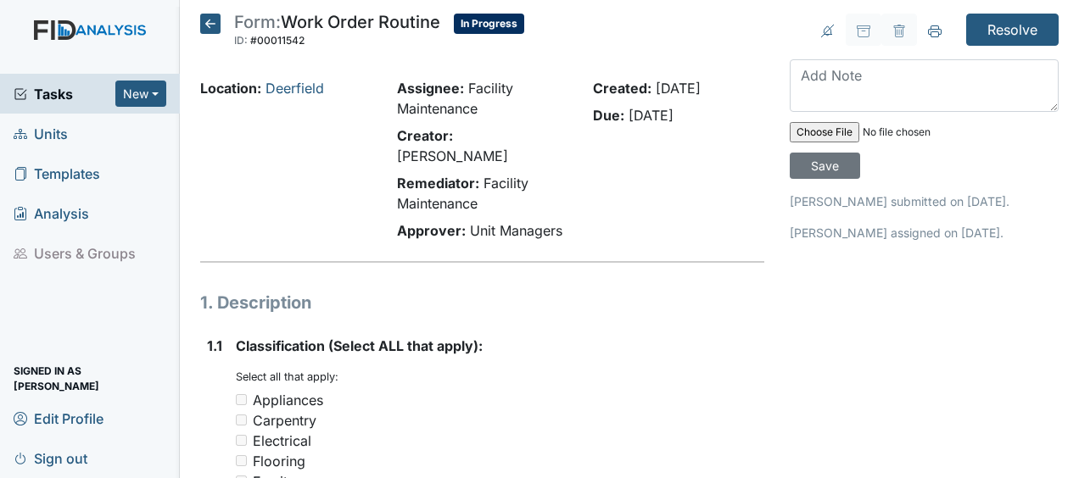
drag, startPoint x: 0, startPoint y: 0, endPoint x: 403, endPoint y: 153, distance: 431.0
click at [403, 173] on div "Remediator: Facility Maintenance" at bounding box center [482, 193] width 171 height 41
click at [534, 261] on div at bounding box center [482, 262] width 564 height 2
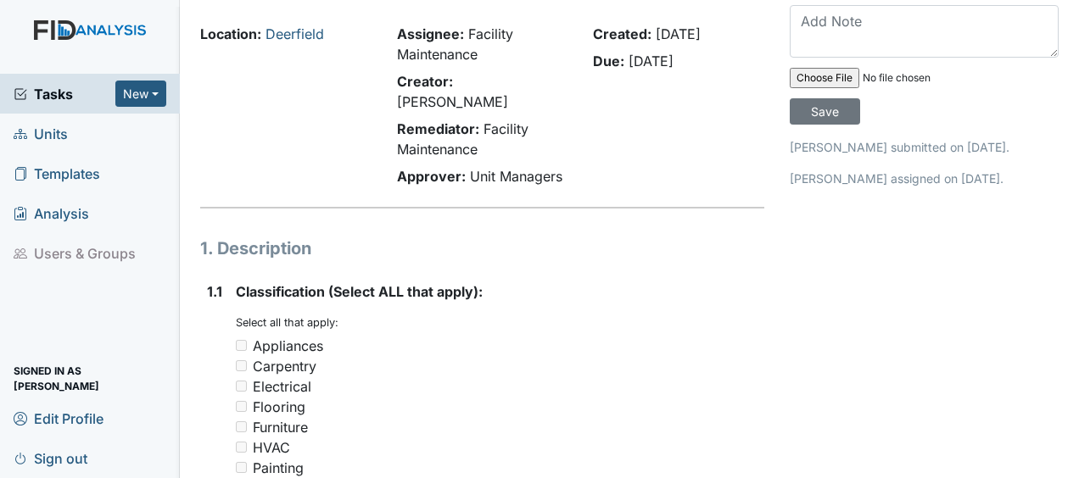
scroll to position [66, 0]
